Goal: Transaction & Acquisition: Purchase product/service

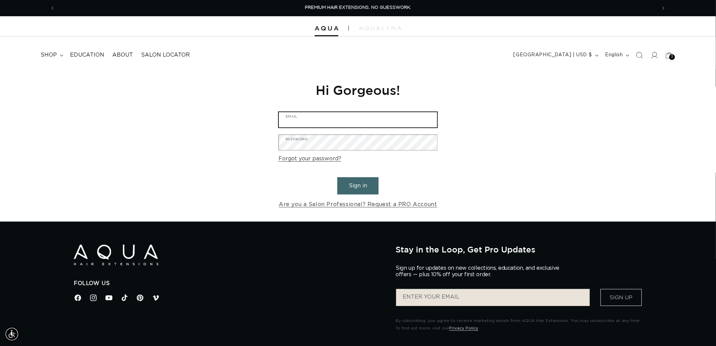
type input "graphics@pabeauty.com"
click at [365, 187] on button "Sign in" at bounding box center [357, 185] width 41 height 17
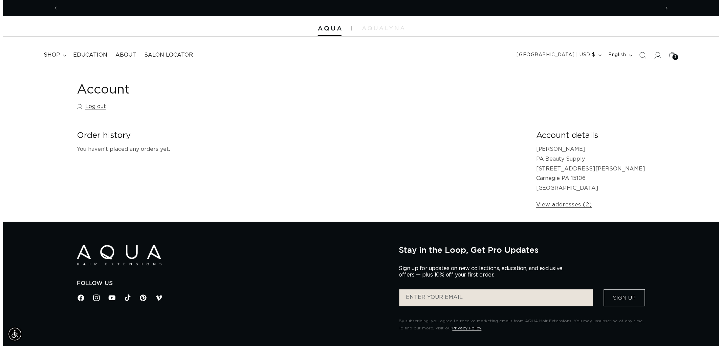
scroll to position [0, 601]
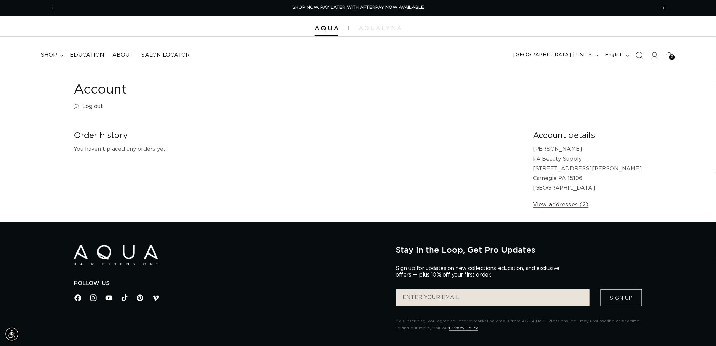
click at [642, 54] on icon "Search" at bounding box center [639, 54] width 7 height 7
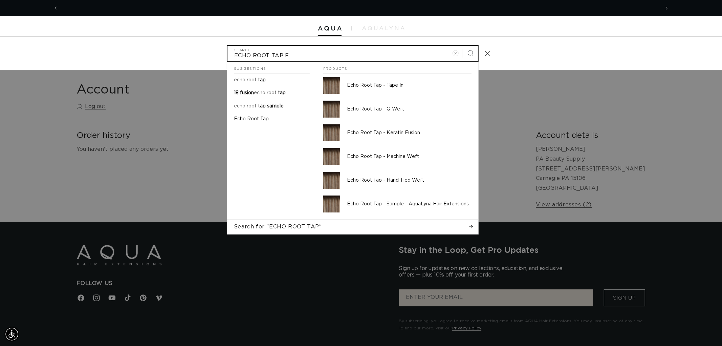
scroll to position [0, 0]
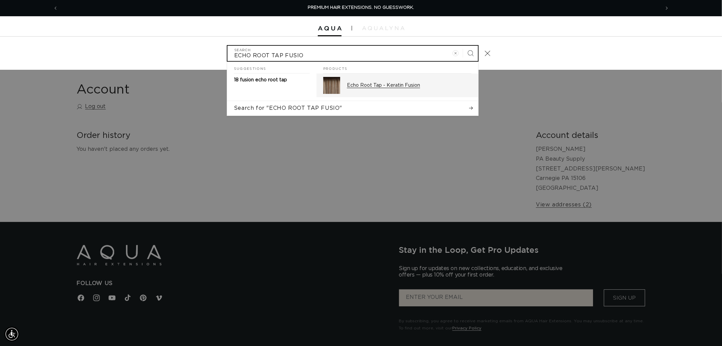
type input "ECHO ROOT TAP FUSIO"
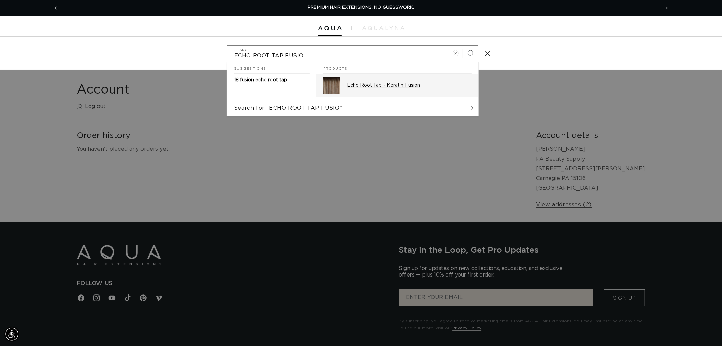
click at [380, 93] on div "Echo Root Tap - Keratin Fusion" at bounding box center [409, 85] width 125 height 17
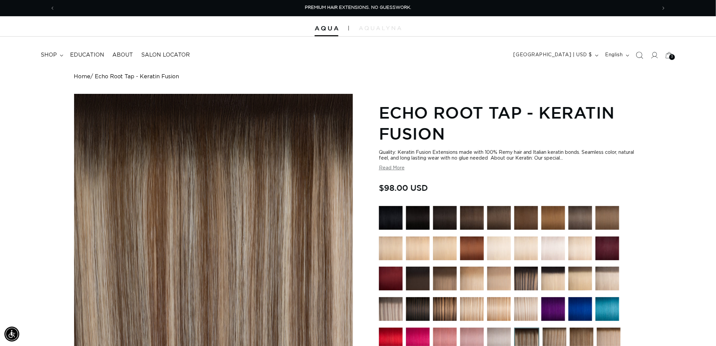
click at [636, 55] on span "Search" at bounding box center [639, 55] width 15 height 15
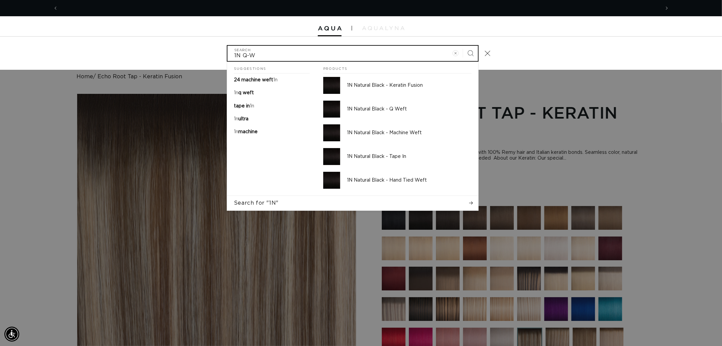
scroll to position [0, 601]
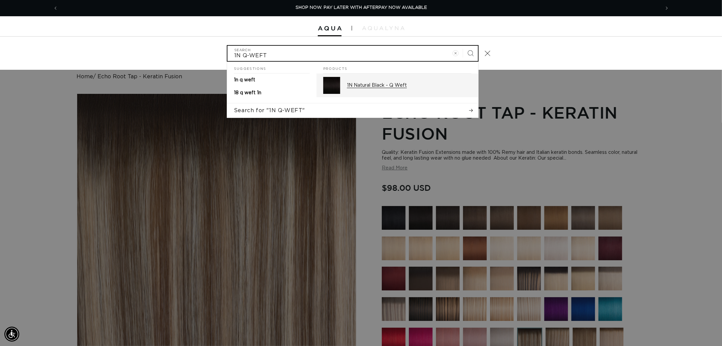
type input "1N Q-WEFT"
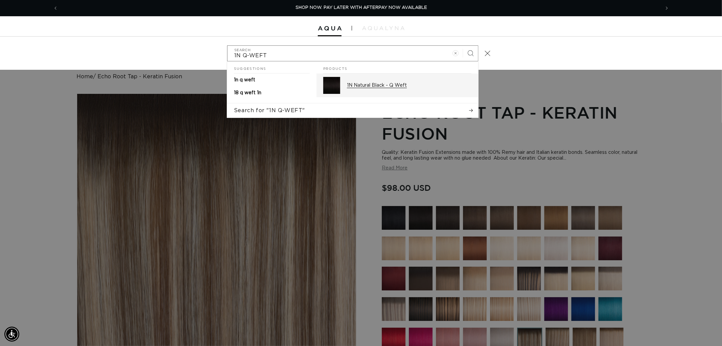
click at [360, 83] on p "1N Natural Black - Q Weft" at bounding box center [409, 85] width 125 height 6
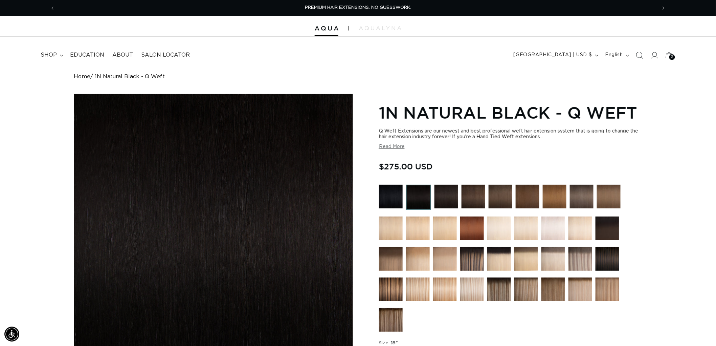
click at [637, 54] on icon "Search" at bounding box center [639, 54] width 7 height 7
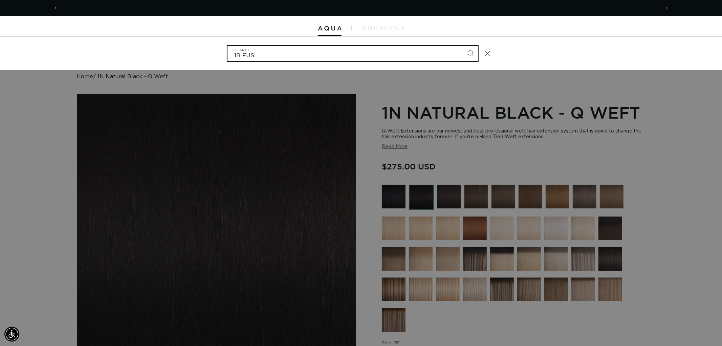
scroll to position [0, 601]
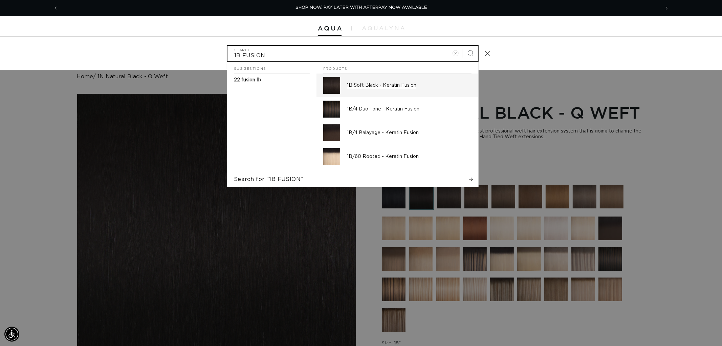
type input "1B FUSION"
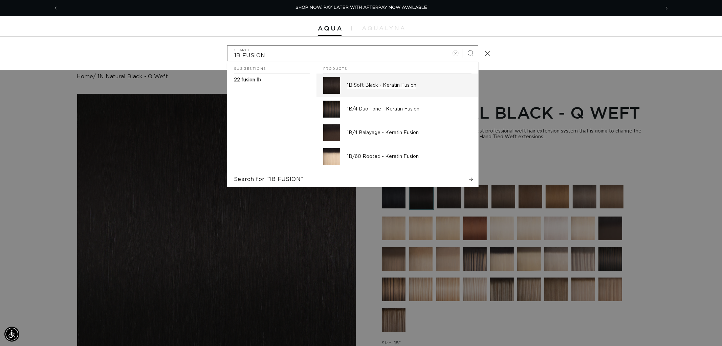
click at [395, 80] on div "1B Soft Black - Keratin Fusion" at bounding box center [409, 85] width 125 height 17
